Goal: Task Accomplishment & Management: Complete application form

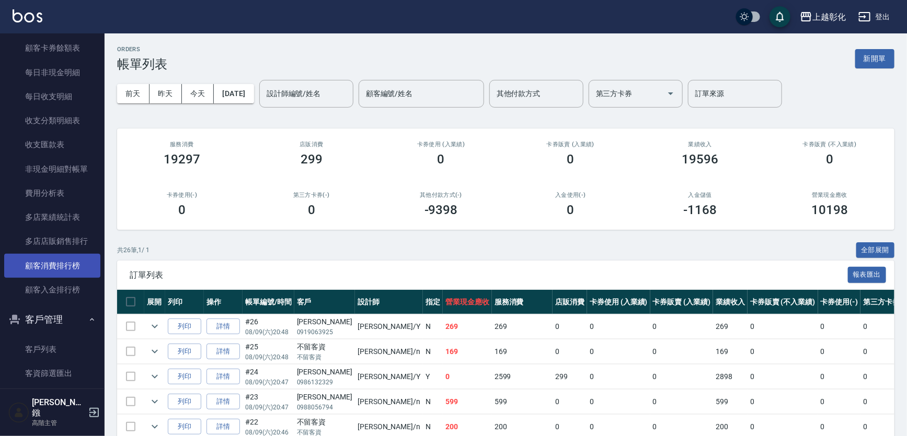
scroll to position [1140, 0]
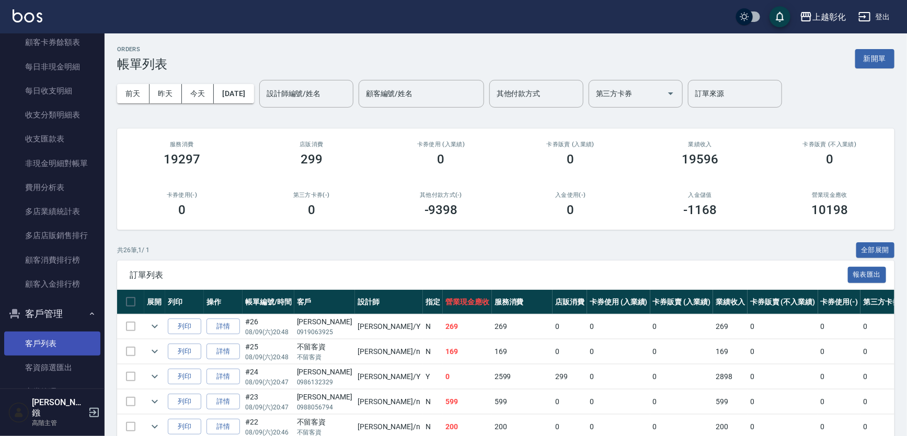
click at [57, 336] on link "客戶列表" at bounding box center [52, 344] width 96 height 24
click at [30, 350] on link "客戶列表" at bounding box center [52, 344] width 96 height 24
click at [59, 341] on link "客戶列表" at bounding box center [52, 344] width 96 height 24
click at [60, 341] on link "客戶列表" at bounding box center [52, 344] width 96 height 24
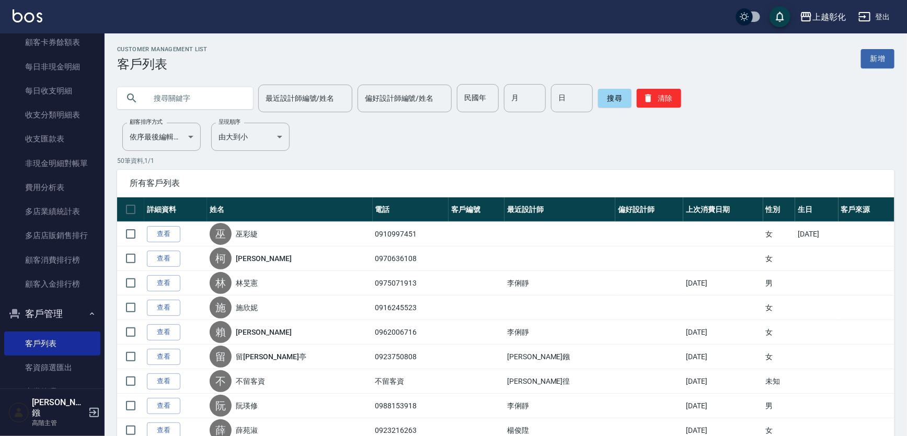
click at [163, 100] on input "text" at bounding box center [195, 98] width 98 height 28
click at [182, 99] on input "text" at bounding box center [195, 98] width 98 height 28
click at [182, 96] on input "text" at bounding box center [195, 98] width 98 height 28
click at [172, 100] on input "text" at bounding box center [195, 98] width 98 height 28
type input "0921769581"
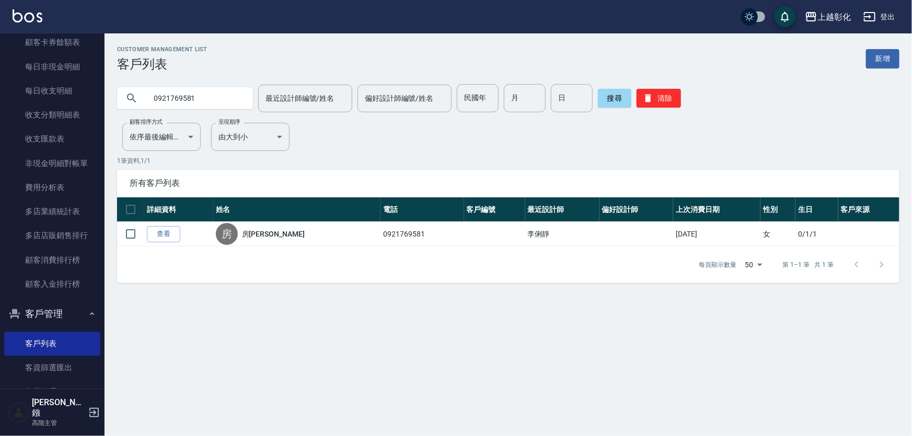
click at [168, 242] on link "查看" at bounding box center [163, 234] width 33 height 16
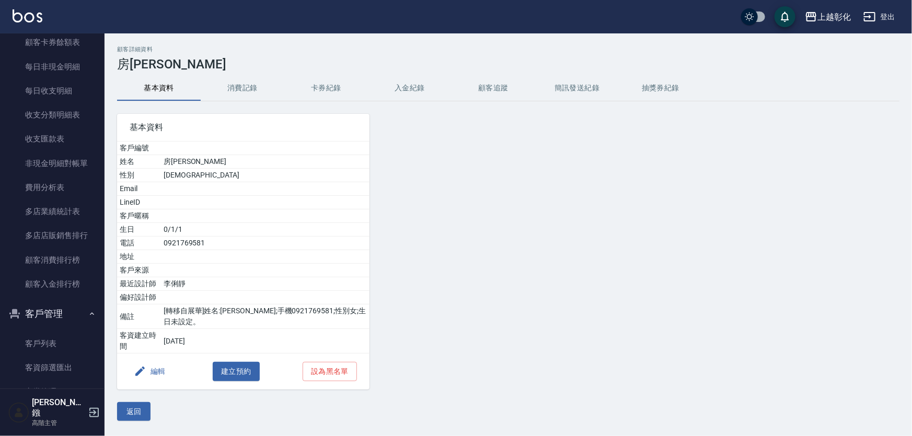
click at [416, 92] on button "入金紀錄" at bounding box center [410, 88] width 84 height 25
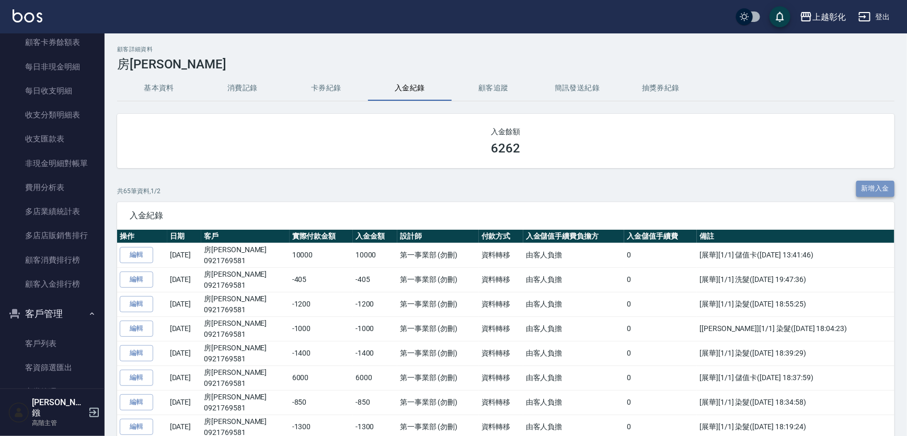
click at [861, 195] on button "新增入金" at bounding box center [875, 189] width 39 height 16
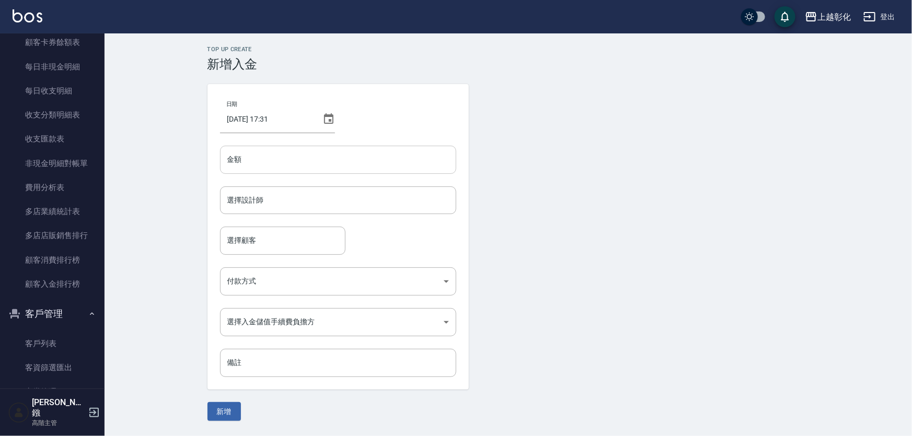
click at [250, 164] on input "金額" at bounding box center [338, 160] width 236 height 28
type input "-1000"
click at [255, 207] on input "選擇設計師" at bounding box center [338, 200] width 227 height 18
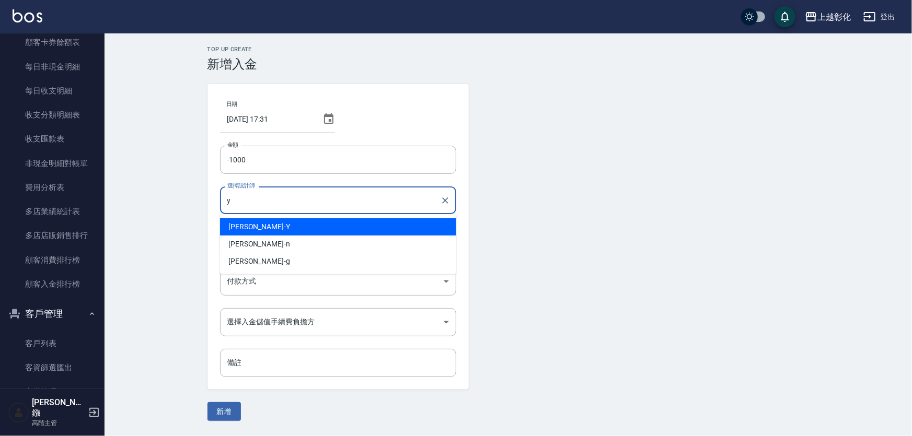
click at [257, 228] on div "[PERSON_NAME] -Y" at bounding box center [338, 226] width 236 height 17
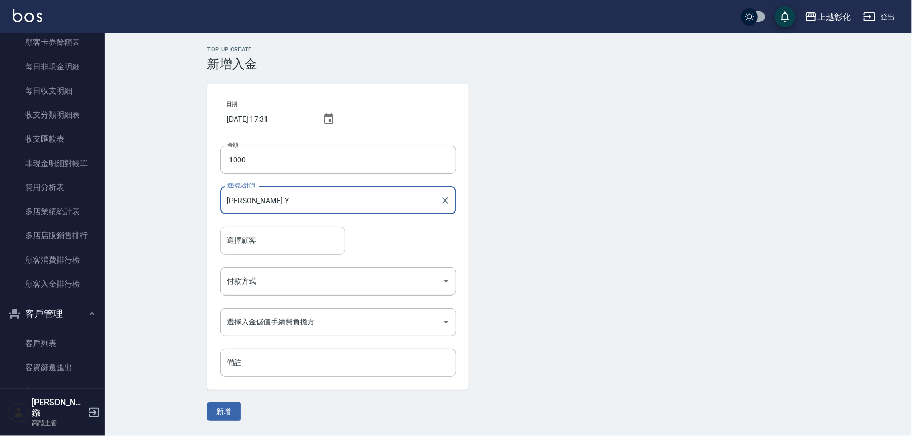
type input "[PERSON_NAME]-Y"
click at [253, 239] on div "選擇顧客 選擇顧客" at bounding box center [282, 241] width 125 height 28
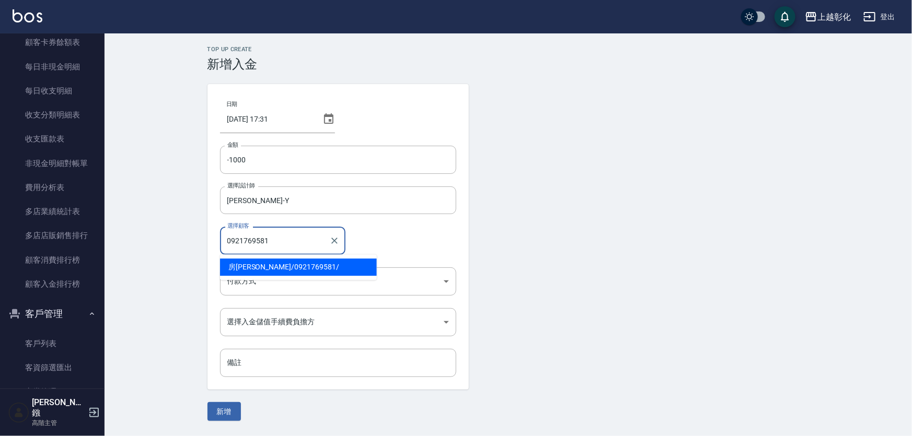
click at [254, 268] on span "房鶯惠 / 0921769581 /" at bounding box center [298, 267] width 157 height 17
type input "房鶯惠/0921769581/"
click at [263, 274] on body "上越彰化 登出 櫃檯作業 打帳單 帳單列表 掛單列表 座位開單 營業儀表板 現金收支登錄 高階收支登錄 材料自購登錄 每日結帳 排班表 現場電腦打卡 掃碼打卡…" at bounding box center [456, 218] width 912 height 436
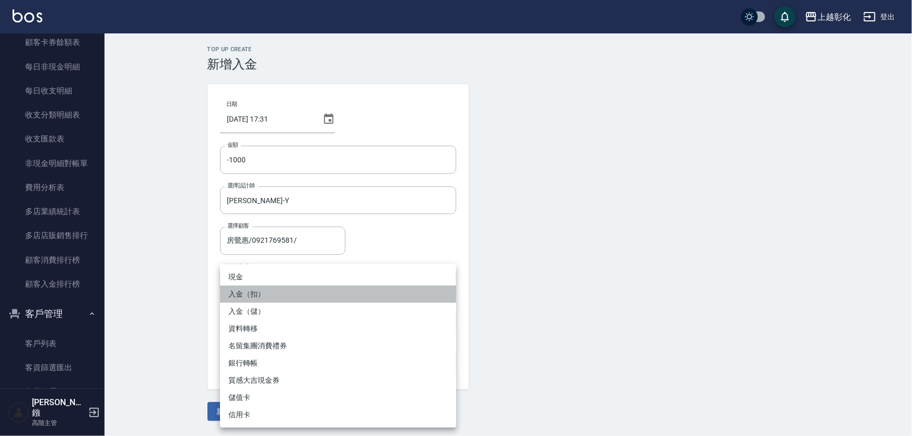
click at [261, 291] on li "入金（扣）" at bounding box center [338, 294] width 236 height 17
type input "入金（扣）"
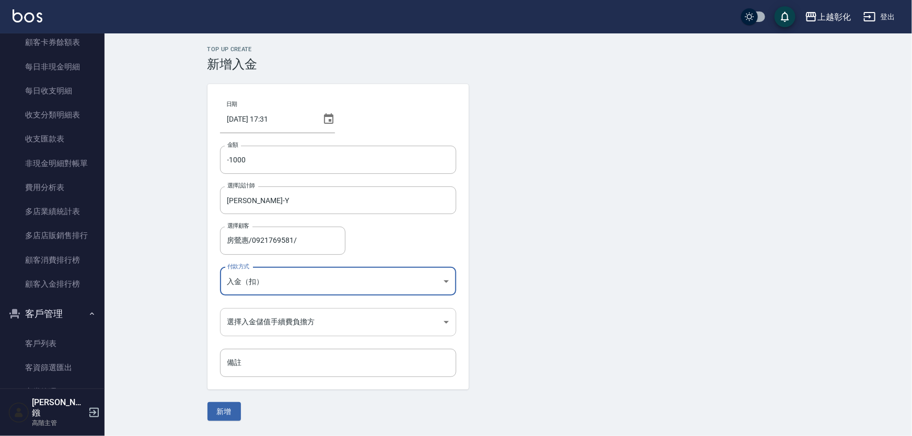
click at [261, 318] on body "上越彰化 登出 櫃檯作業 打帳單 帳單列表 掛單列表 座位開單 營業儀表板 現金收支登錄 高階收支登錄 材料自購登錄 每日結帳 排班表 現場電腦打卡 掃碼打卡…" at bounding box center [456, 218] width 912 height 436
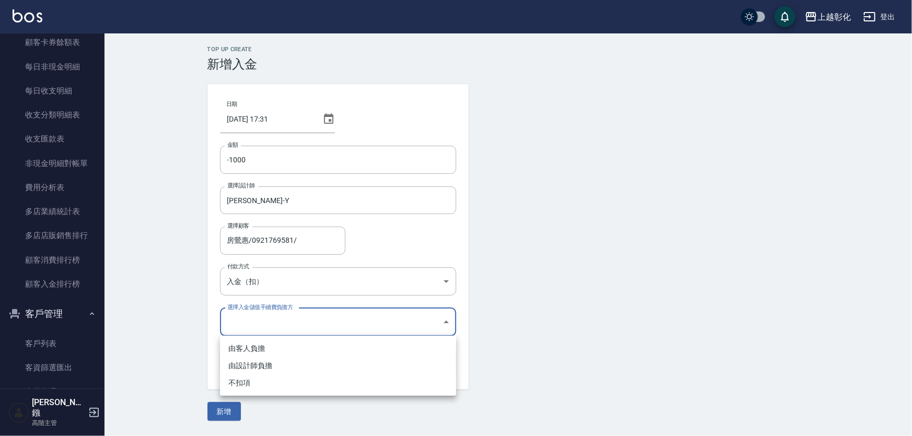
click at [239, 384] on li "不扣項" at bounding box center [338, 383] width 236 height 17
type input "WITHOUTHANDLINGFEE"
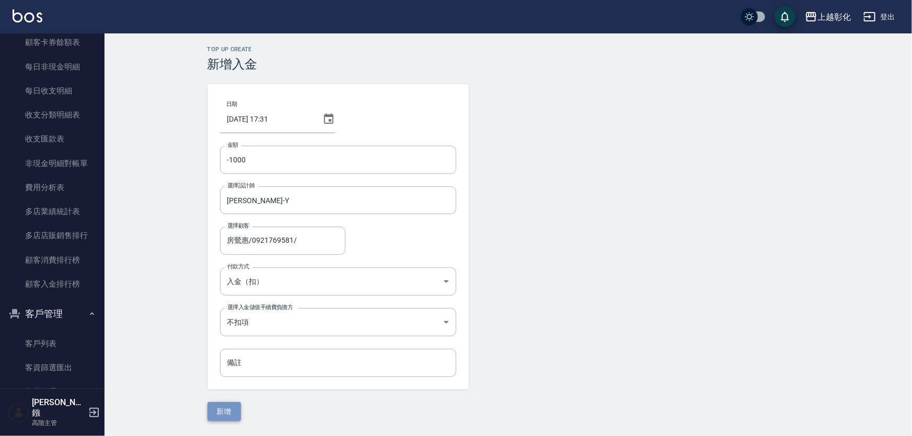
click at [224, 410] on button "新增" at bounding box center [223, 411] width 33 height 19
